Goal: Check status: Check status

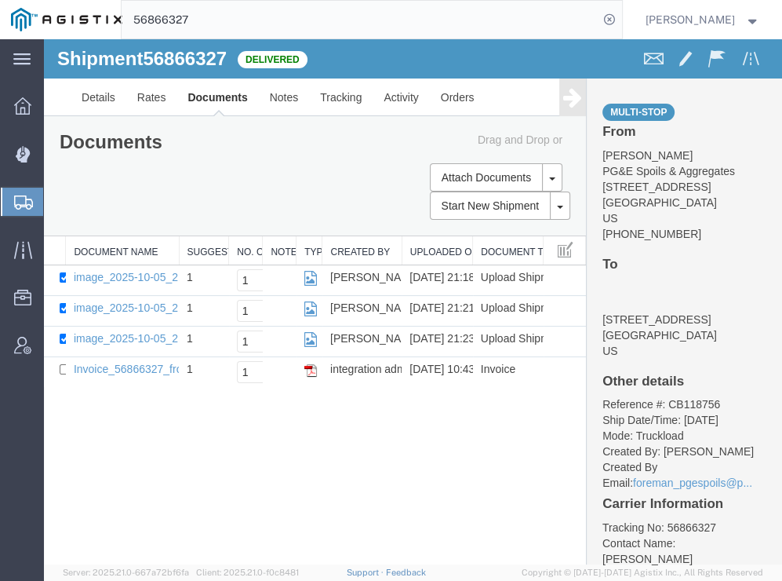
drag, startPoint x: 638, startPoint y: 14, endPoint x: 556, endPoint y: 22, distance: 82.8
click at [621, 16] on icon at bounding box center [610, 20] width 22 height 22
click at [623, 19] on agx-global-search at bounding box center [372, 19] width 502 height 39
click at [621, 22] on icon at bounding box center [610, 20] width 22 height 22
paste input "56880882"
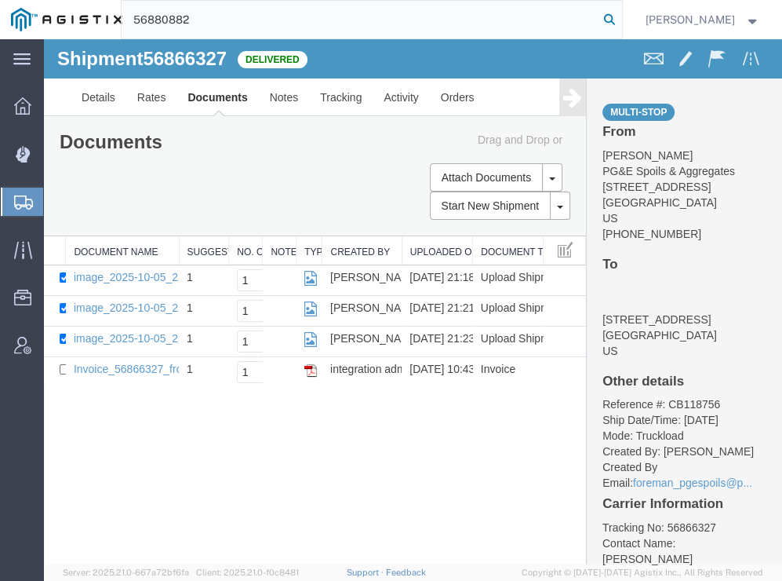
type input "56880882"
click at [621, 9] on icon at bounding box center [610, 20] width 22 height 22
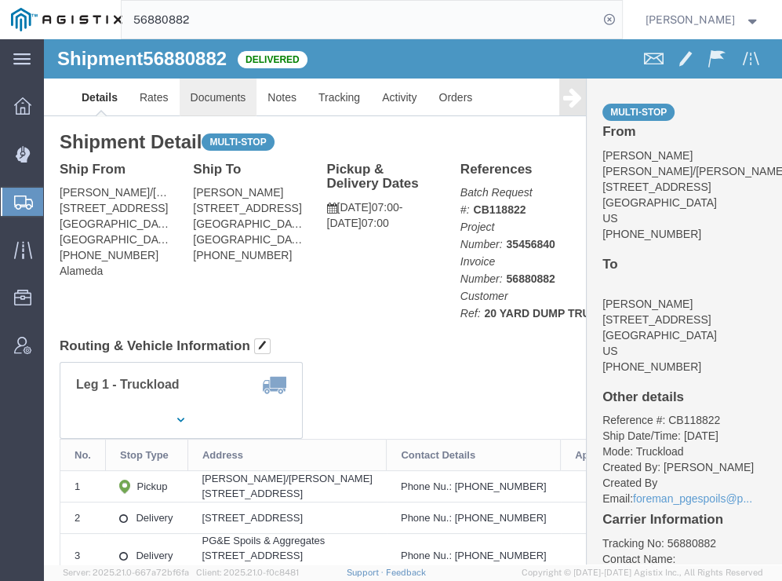
click link "Documents"
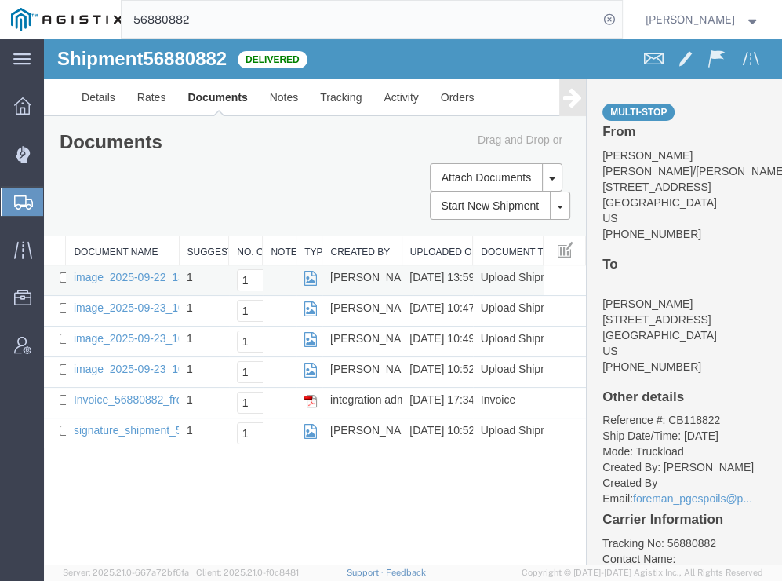
click at [66, 275] on td "image_2025-09-22_13_59_33.jpg" at bounding box center [122, 280] width 113 height 31
click at [57, 271] on td at bounding box center [55, 280] width 22 height 31
click at [62, 277] on input "checkbox" at bounding box center [65, 277] width 10 height 10
checkbox input "true"
click at [64, 308] on input "checkbox" at bounding box center [65, 308] width 10 height 10
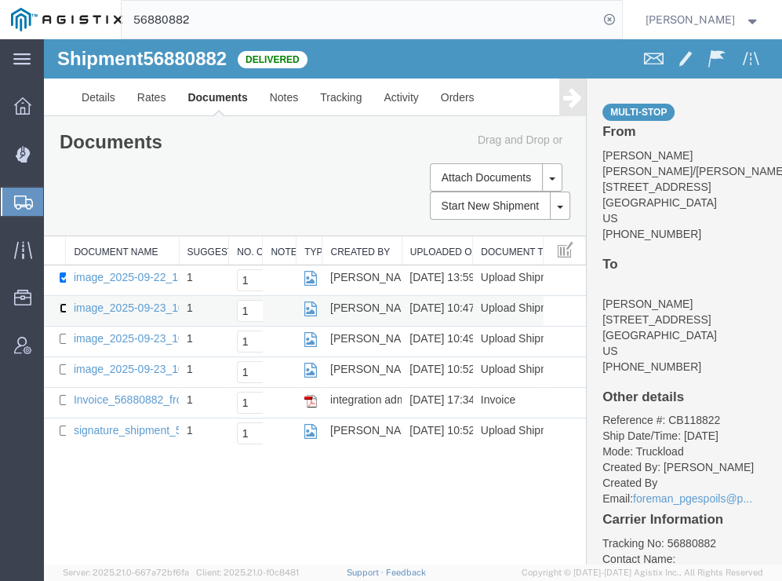
checkbox input "true"
drag, startPoint x: 64, startPoint y: 338, endPoint x: 63, endPoint y: 364, distance: 25.9
click at [64, 339] on input "checkbox" at bounding box center [65, 338] width 10 height 10
checkbox input "true"
click at [63, 364] on input "checkbox" at bounding box center [65, 369] width 10 height 10
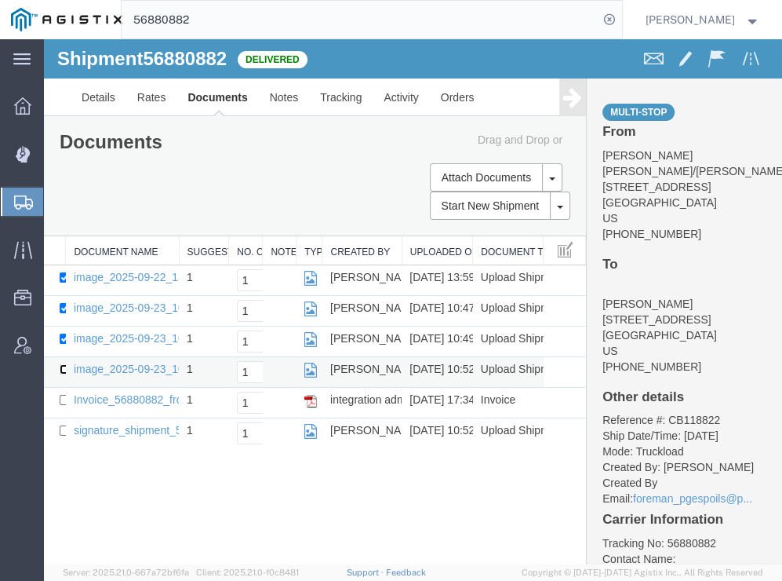
checkbox input "true"
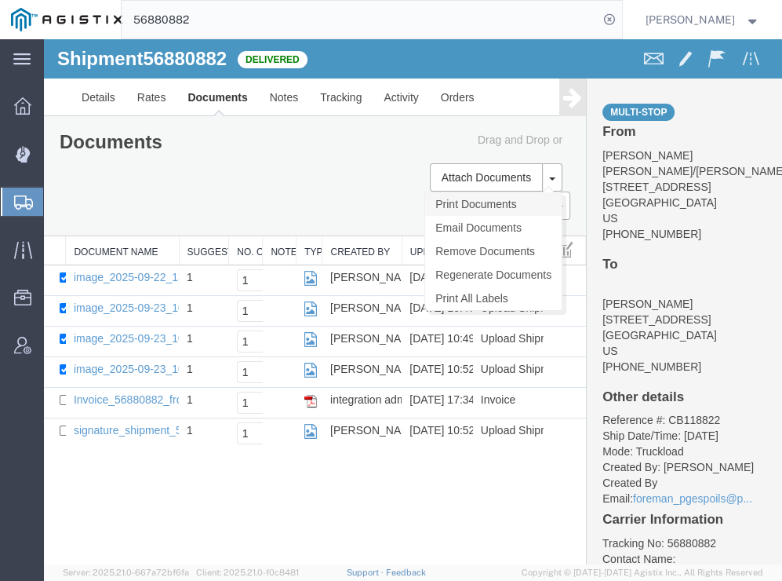
click at [483, 199] on link "Print Documents" at bounding box center [493, 204] width 137 height 24
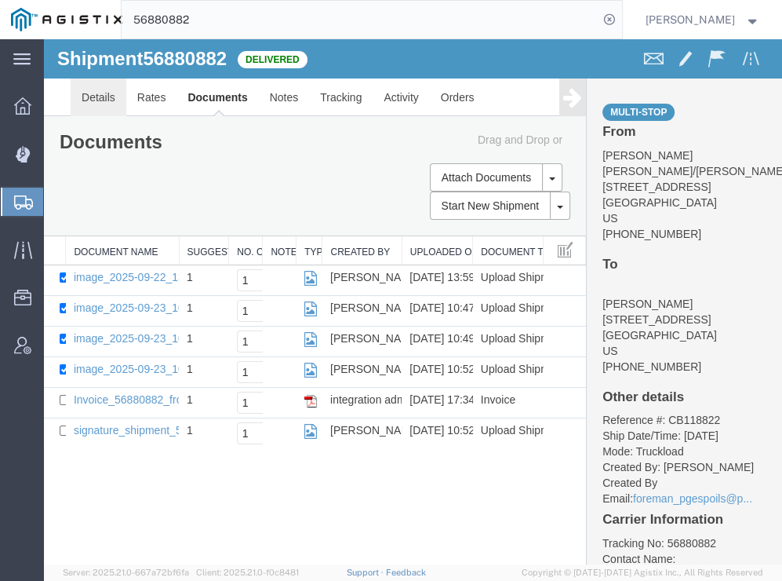
click at [100, 93] on link "Details" at bounding box center [99, 97] width 56 height 38
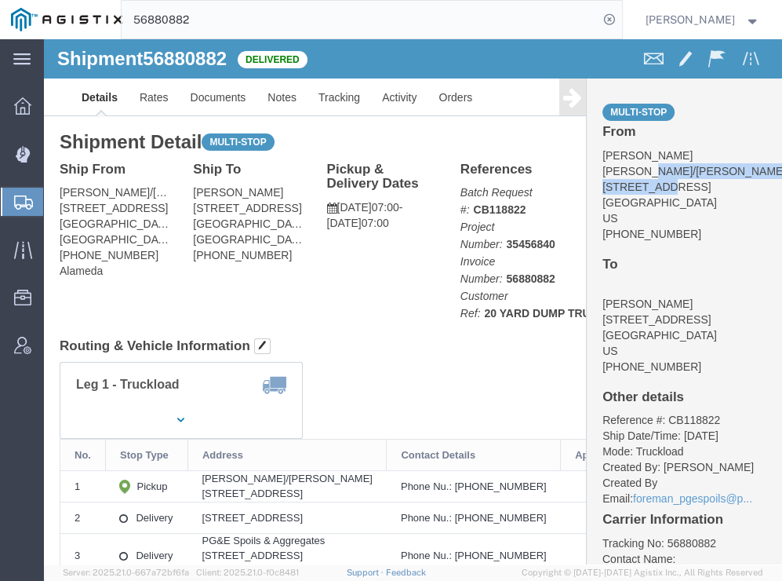
click address "[PERSON_NAME]/[PERSON_NAME] [STREET_ADDRESS] [PHONE_NUMBER]"
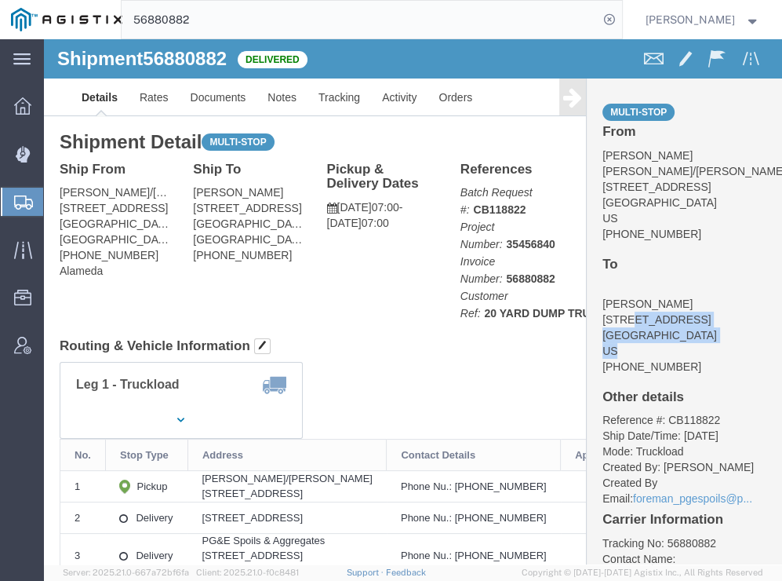
drag, startPoint x: 574, startPoint y: 277, endPoint x: 614, endPoint y: 308, distance: 50.4
click address "[PERSON_NAME] [STREET_ADDRESS] [PHONE_NUMBER]"
click link "Documents"
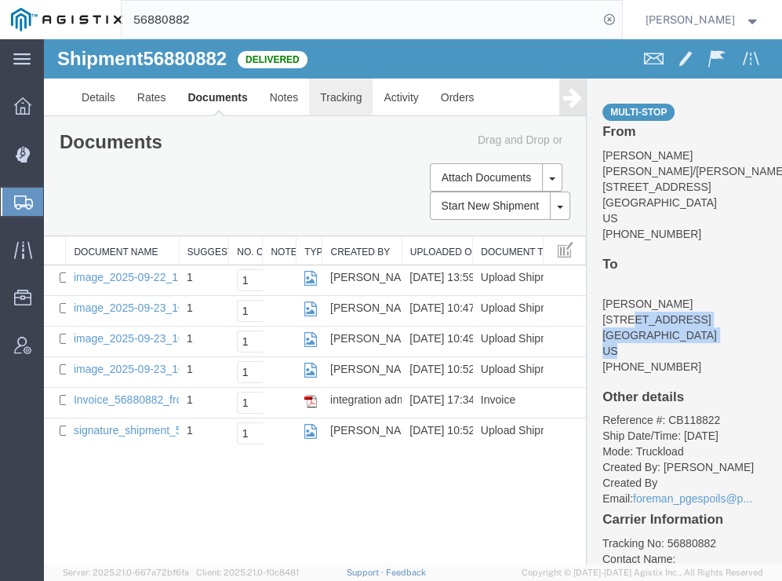
click at [365, 94] on link "Tracking" at bounding box center [341, 97] width 64 height 38
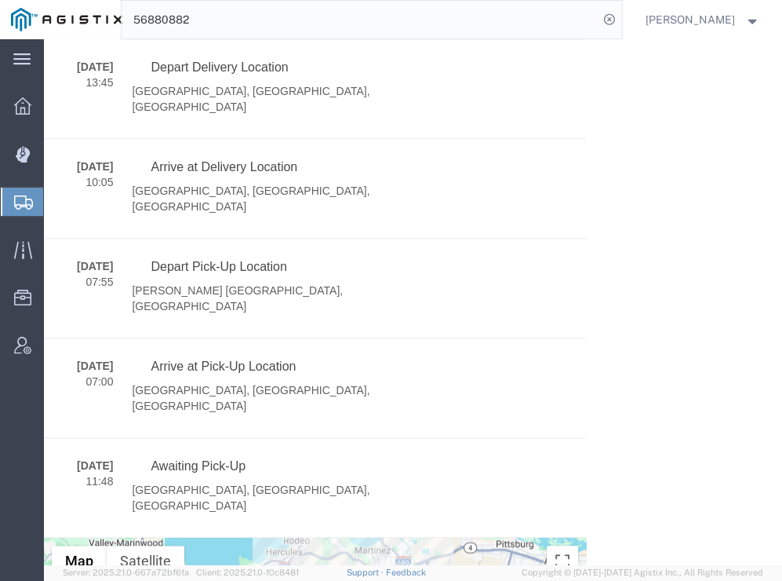
scroll to position [858, 0]
